Goal: Task Accomplishment & Management: Complete application form

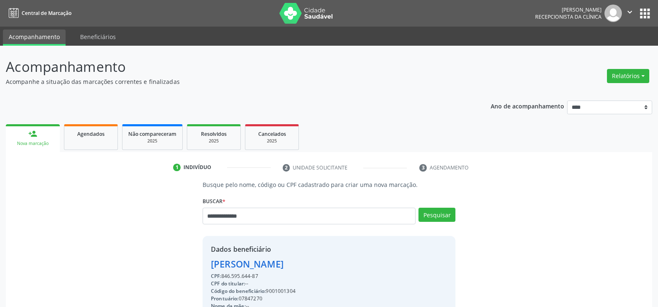
scroll to position [129, 0]
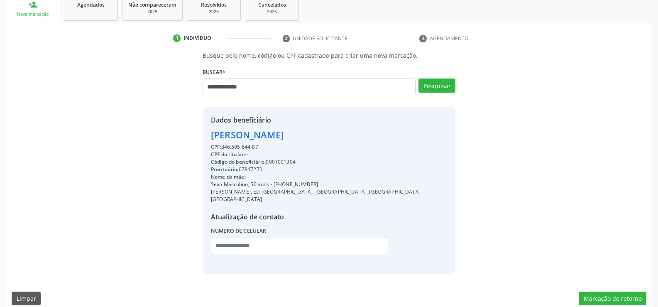
type input "**********"
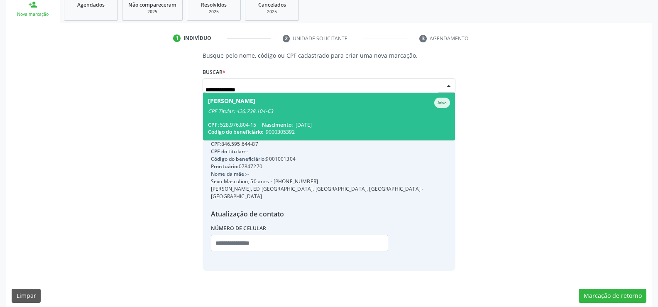
click at [262, 113] on div "CPF Titular: 426.738.104-63" at bounding box center [329, 111] width 242 height 7
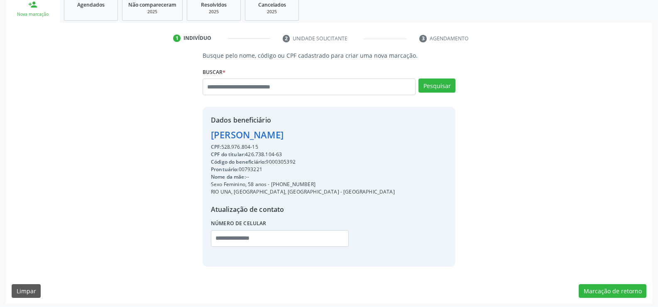
drag, startPoint x: 211, startPoint y: 135, endPoint x: 442, endPoint y: 136, distance: 230.9
click at [442, 136] on div "Dados beneficiário [PERSON_NAME] CPF: 528.976.804-15 CPF do titular: 426.738.10…" at bounding box center [329, 186] width 253 height 159
copy div "[PERSON_NAME]"
drag, startPoint x: 282, startPoint y: 184, endPoint x: 326, endPoint y: 183, distance: 43.6
click at [326, 183] on div "Sexo Feminino, 58 anos - [PHONE_NUMBER]" at bounding box center [303, 184] width 184 height 7
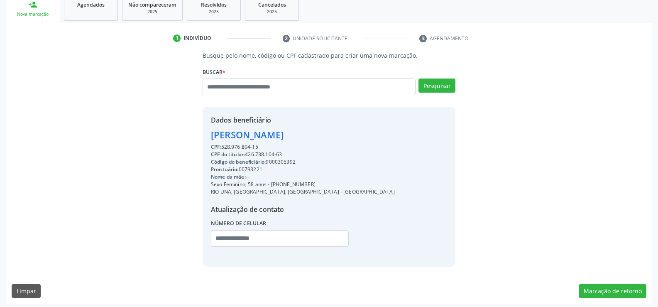
copy div "98812-6716"
click at [252, 86] on input "text" at bounding box center [309, 86] width 213 height 17
paste input "**********"
type input "**********"
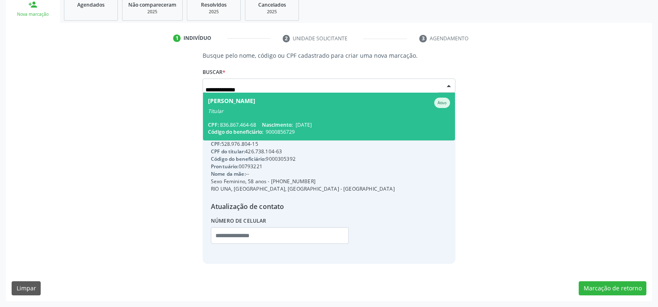
click at [275, 111] on div "Titular" at bounding box center [329, 111] width 242 height 7
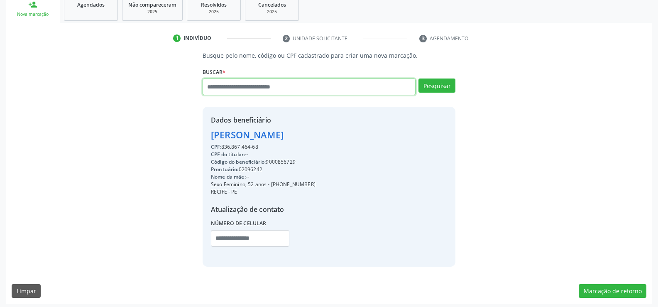
click at [255, 90] on input "text" at bounding box center [309, 86] width 213 height 17
click at [234, 86] on input "text" at bounding box center [309, 86] width 213 height 17
paste input "**********"
type input "**********"
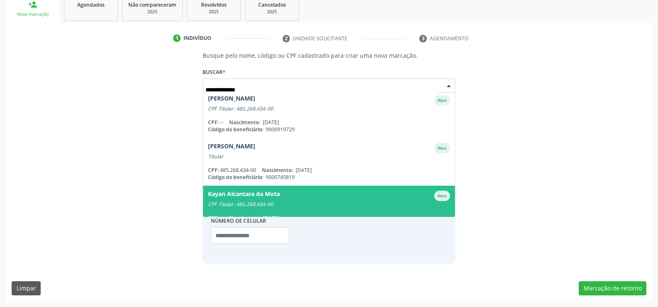
scroll to position [0, 0]
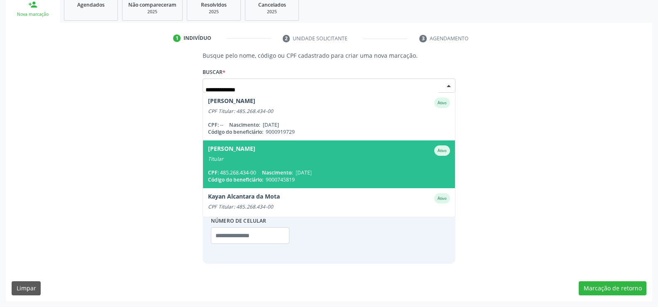
click at [272, 160] on div "Titular" at bounding box center [329, 159] width 242 height 7
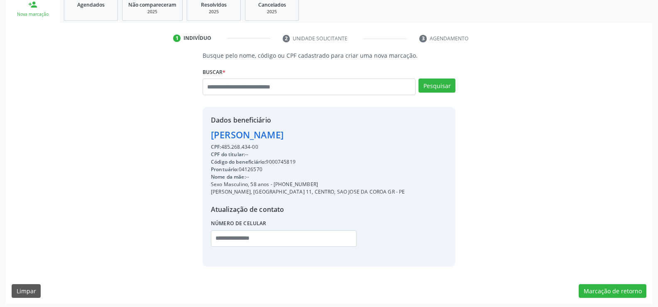
drag, startPoint x: 210, startPoint y: 133, endPoint x: 319, endPoint y: 132, distance: 108.4
click at [319, 132] on div "Dados beneficiário [PERSON_NAME] CPF: 485.268.434-00 CPF do titular: -- Código …" at bounding box center [329, 186] width 253 height 159
copy div "[PERSON_NAME]"
drag, startPoint x: 285, startPoint y: 184, endPoint x: 356, endPoint y: 184, distance: 71.4
click at [356, 184] on div "Sexo Masculino, 58 anos - [PHONE_NUMBER]" at bounding box center [308, 184] width 194 height 7
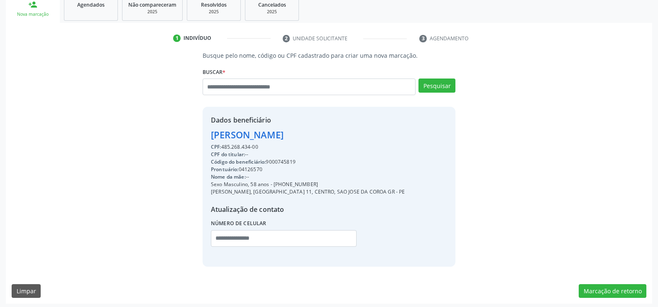
copy div "98931-2567"
click at [248, 84] on input "text" at bounding box center [309, 86] width 213 height 17
paste input "**********"
type input "**********"
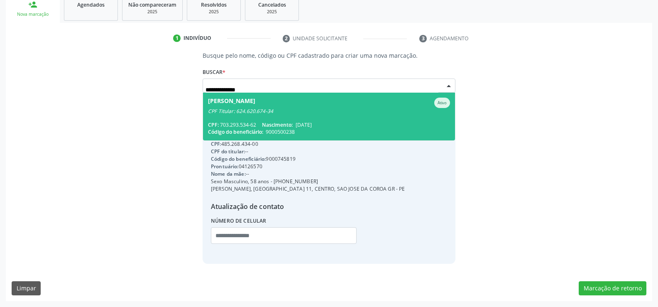
click at [257, 115] on span "[PERSON_NAME] CPF Titular: 624.620.674-34 CPF: 703.293.534-62 Nascimento: [DATE…" at bounding box center [329, 117] width 252 height 48
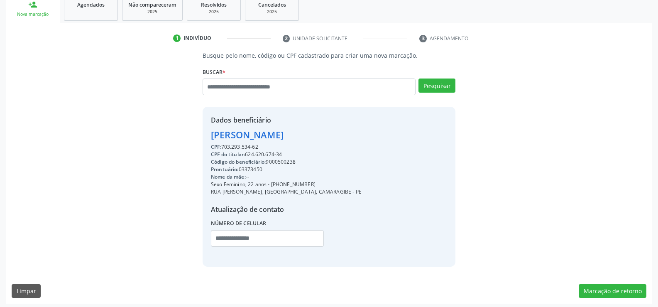
drag, startPoint x: 214, startPoint y: 134, endPoint x: 367, endPoint y: 133, distance: 153.2
click at [367, 133] on div "Dados beneficiário [PERSON_NAME] CPF: 703.293.534-62 CPF do titular: 624.620.67…" at bounding box center [329, 186] width 253 height 159
copy div "[PERSON_NAME]"
drag, startPoint x: 282, startPoint y: 186, endPoint x: 331, endPoint y: 184, distance: 48.6
click at [331, 184] on div "Dados beneficiário [PERSON_NAME] CPF: 703.293.534-62 CPF do titular: 624.620.67…" at bounding box center [329, 186] width 253 height 159
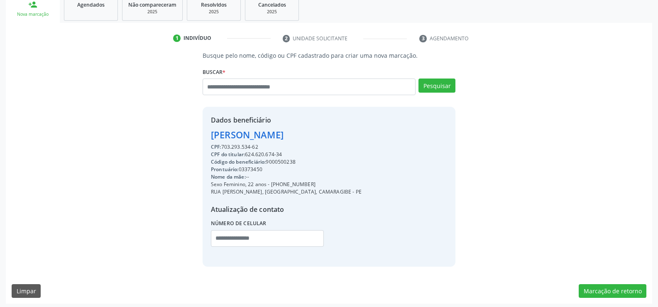
copy div "98461-4617"
click at [227, 90] on input "text" at bounding box center [309, 86] width 213 height 17
type input "**********"
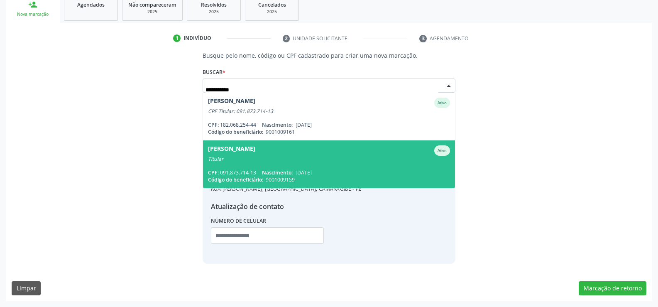
click at [291, 160] on div "Titular" at bounding box center [329, 159] width 242 height 7
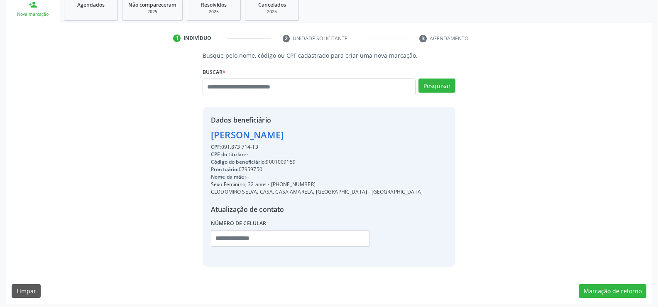
drag, startPoint x: 213, startPoint y: 138, endPoint x: 405, endPoint y: 146, distance: 192.9
click at [405, 146] on div "Dados beneficiário [PERSON_NAME] CPF: 091.873.714-13 CPF do titular: -- Código …" at bounding box center [329, 186] width 253 height 159
click at [376, 283] on div "Busque pelo nome, código ou CPF cadastrado para criar uma nova marcação. [GEOGR…" at bounding box center [329, 177] width 647 height 252
click at [252, 83] on input "text" at bounding box center [309, 86] width 213 height 17
paste input "**********"
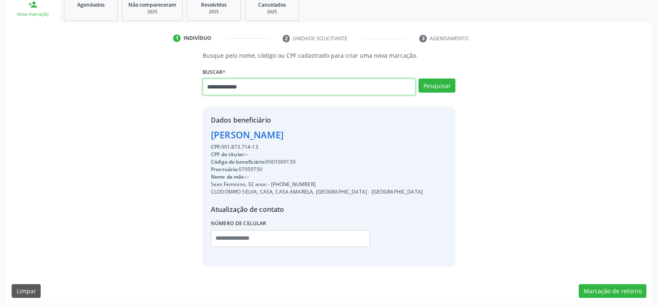
type input "**********"
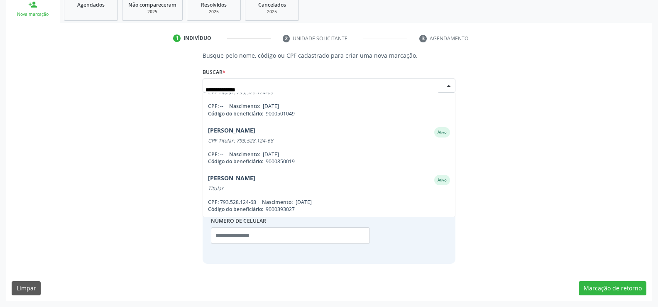
scroll to position [115, 0]
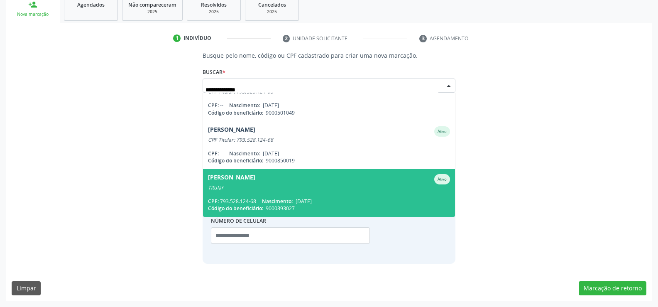
click at [292, 184] on div "Titular" at bounding box center [329, 187] width 242 height 7
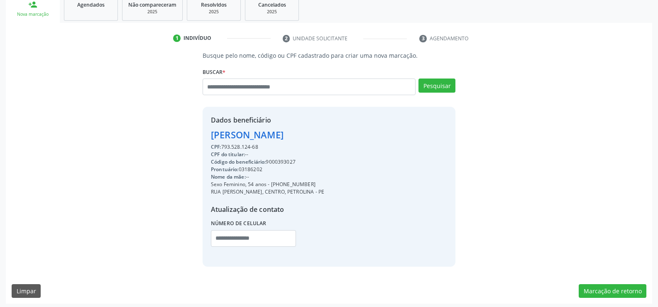
drag, startPoint x: 211, startPoint y: 134, endPoint x: 391, endPoint y: 141, distance: 179.9
click at [391, 141] on div "Dados beneficiário [PERSON_NAME] CPF: 793.528.124-68 CPF do titular: -- Código …" at bounding box center [329, 186] width 253 height 159
copy div "[PERSON_NAME]"
drag, startPoint x: 282, startPoint y: 184, endPoint x: 320, endPoint y: 189, distance: 38.5
click at [320, 189] on div "CPF: 793.528.124-68 CPF do titular: -- Código do beneficiário: 9000393027 Pront…" at bounding box center [267, 197] width 113 height 109
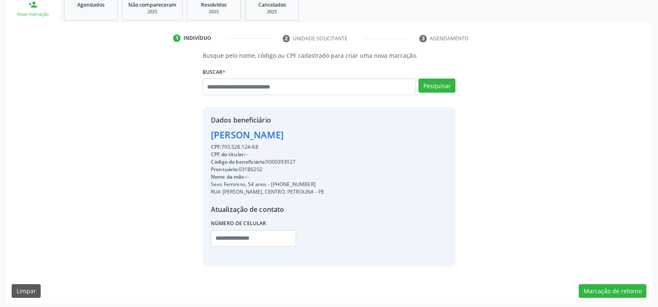
click at [319, 182] on div "Sexo Feminino, 54 anos - [PHONE_NUMBER]" at bounding box center [267, 184] width 113 height 7
drag, startPoint x: 282, startPoint y: 184, endPoint x: 324, endPoint y: 184, distance: 41.9
click at [324, 184] on div "Sexo Feminino, 54 anos - [PHONE_NUMBER]" at bounding box center [267, 184] width 113 height 7
copy div "98769-4748"
click at [229, 91] on input "text" at bounding box center [309, 86] width 213 height 17
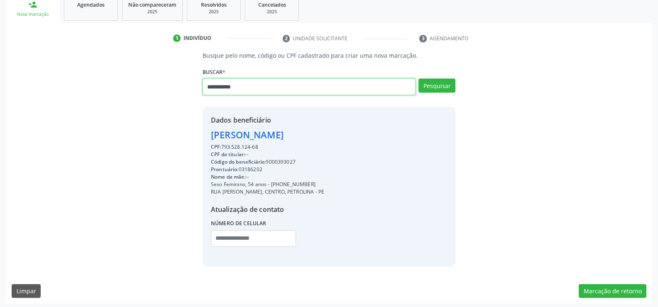
type input "**********"
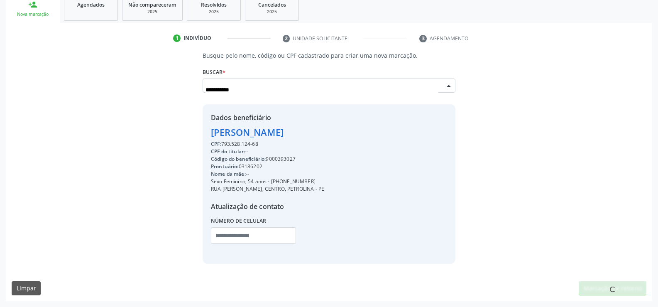
scroll to position [0, 0]
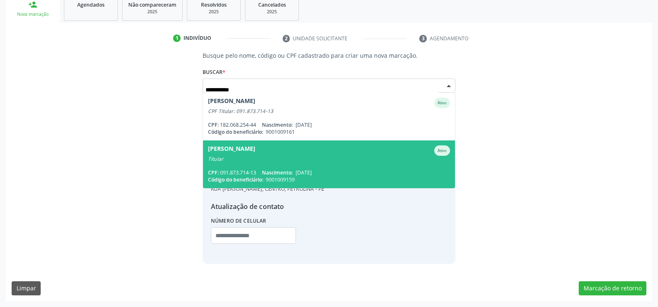
click at [251, 162] on span "[PERSON_NAME] Ativo Titular CPF: 091.873.714-13 Nascimento: [DATE] Código do be…" at bounding box center [329, 164] width 252 height 48
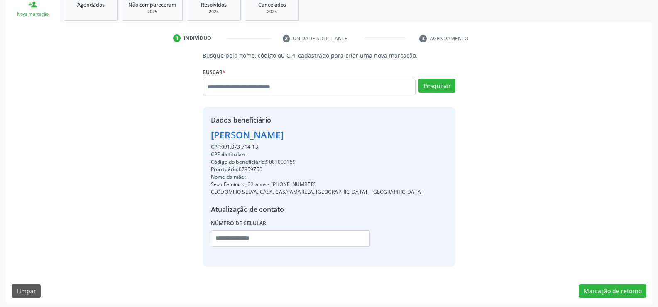
click at [384, 205] on div "Atualização de contato" at bounding box center [317, 209] width 212 height 10
click at [260, 88] on input "text" at bounding box center [309, 86] width 213 height 17
paste input "**********"
type input "**********"
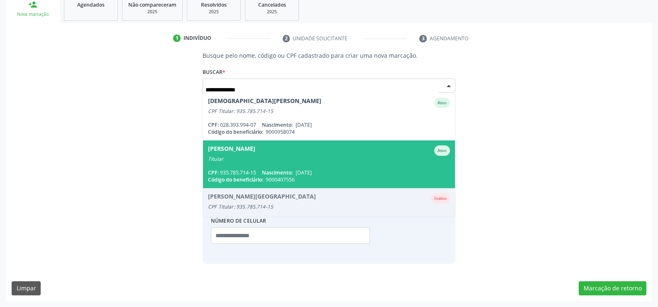
click at [262, 156] on div "Titular" at bounding box center [329, 159] width 242 height 7
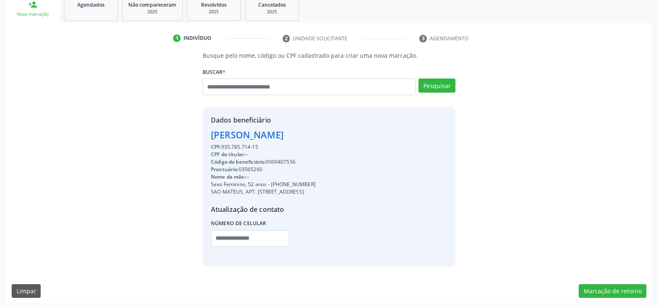
drag, startPoint x: 209, startPoint y: 136, endPoint x: 359, endPoint y: 135, distance: 149.5
click at [359, 135] on div "Dados beneficiário [PERSON_NAME] CPF: 935.785.714-15 CPF do titular: -- Código …" at bounding box center [329, 186] width 253 height 159
copy div "[PERSON_NAME]"
drag, startPoint x: 282, startPoint y: 184, endPoint x: 339, endPoint y: 184, distance: 56.5
click at [316, 184] on div "Sexo Feminino, 52 anos - [PHONE_NUMBER]" at bounding box center [263, 184] width 105 height 7
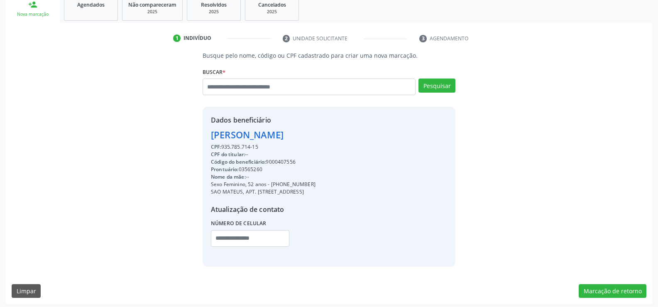
copy div "98729-4005"
click at [255, 87] on input "text" at bounding box center [309, 86] width 213 height 17
paste input "**********"
type input "**********"
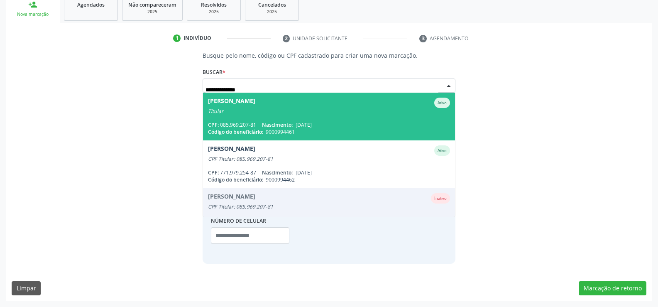
click at [262, 124] on div "CPF: 085.969.207-81 Nascimento: [DATE]" at bounding box center [329, 124] width 242 height 7
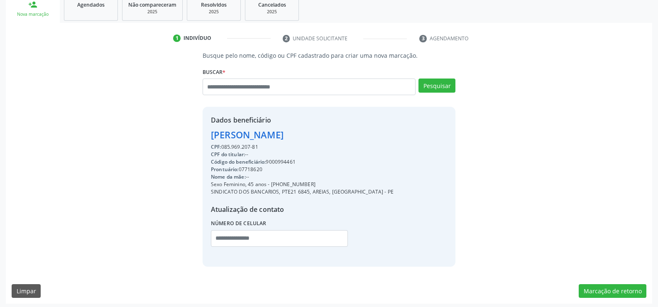
drag, startPoint x: 210, startPoint y: 133, endPoint x: 388, endPoint y: 139, distance: 178.2
click at [388, 139] on div "Dados beneficiário [PERSON_NAME] CPF: 085.969.207-81 CPF do titular: -- Código …" at bounding box center [329, 186] width 253 height 159
drag, startPoint x: 281, startPoint y: 185, endPoint x: 348, endPoint y: 184, distance: 67.3
click at [348, 184] on div "Sexo Feminino, 45 anos - [PHONE_NUMBER]" at bounding box center [302, 184] width 183 height 7
